Goal: Find specific page/section: Find specific page/section

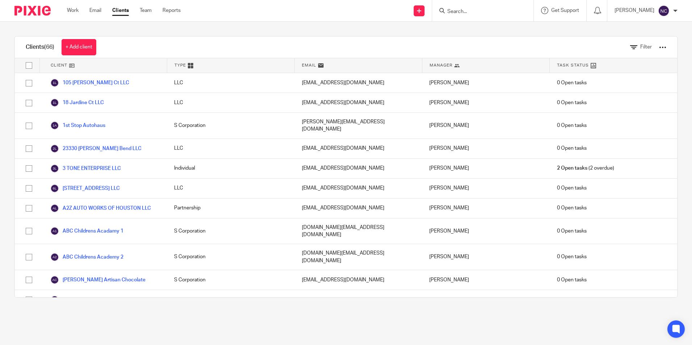
click at [484, 5] on div at bounding box center [482, 10] width 101 height 21
click at [484, 8] on form at bounding box center [484, 10] width 77 height 9
click at [474, 14] on input "Search" at bounding box center [478, 12] width 65 height 7
type input "hexa"
click at [479, 39] on link at bounding box center [497, 31] width 104 height 17
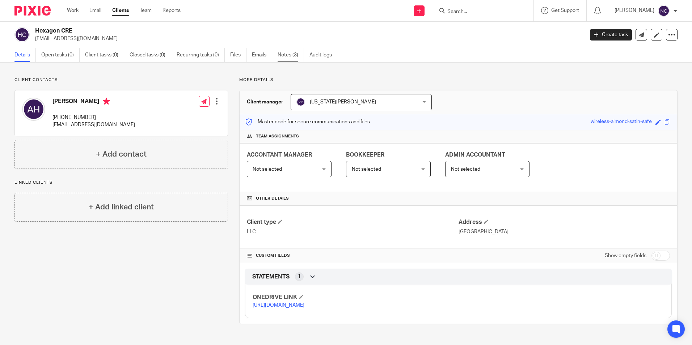
click at [293, 56] on link "Notes (3)" at bounding box center [291, 55] width 26 height 14
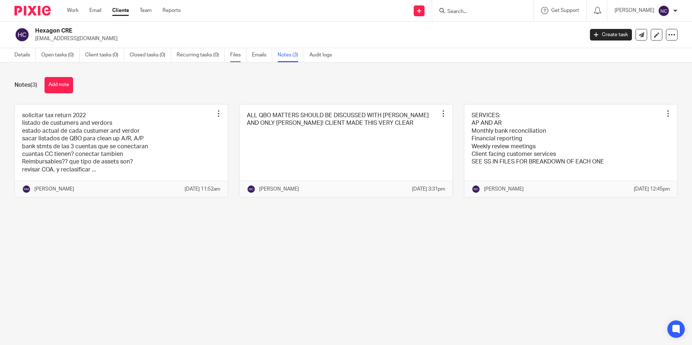
click at [236, 54] on link "Files" at bounding box center [238, 55] width 16 height 14
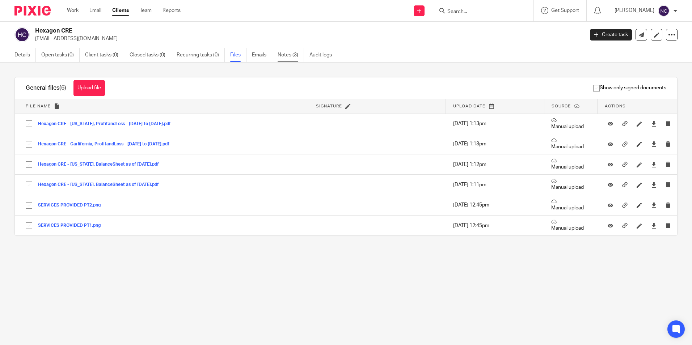
click at [295, 56] on link "Notes (3)" at bounding box center [291, 55] width 26 height 14
